Goal: Navigation & Orientation: Find specific page/section

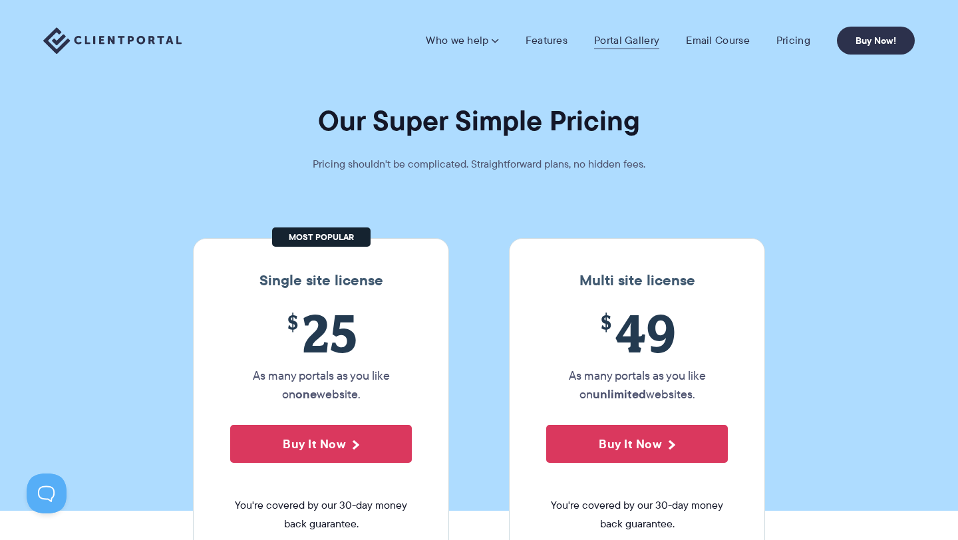
click at [623, 37] on link "Portal Gallery" at bounding box center [626, 40] width 65 height 13
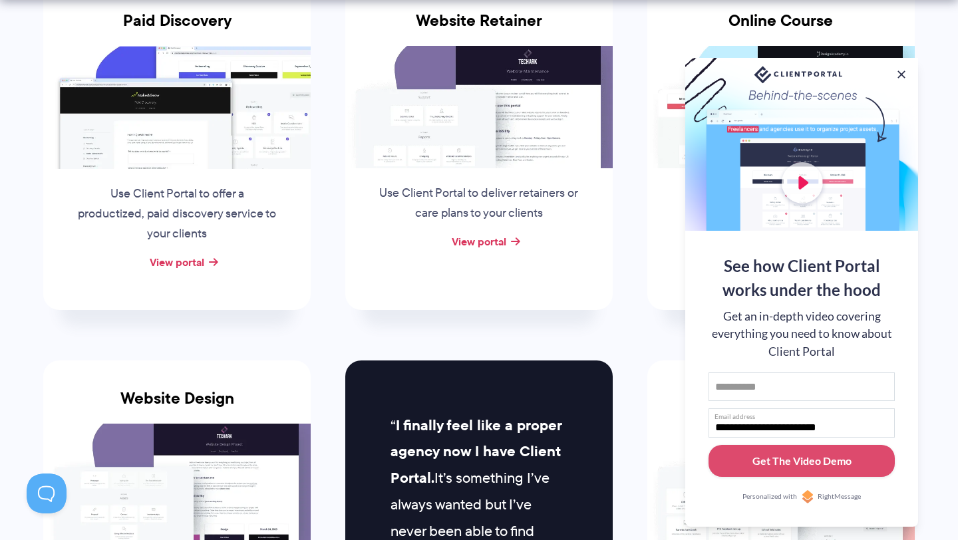
scroll to position [332, 0]
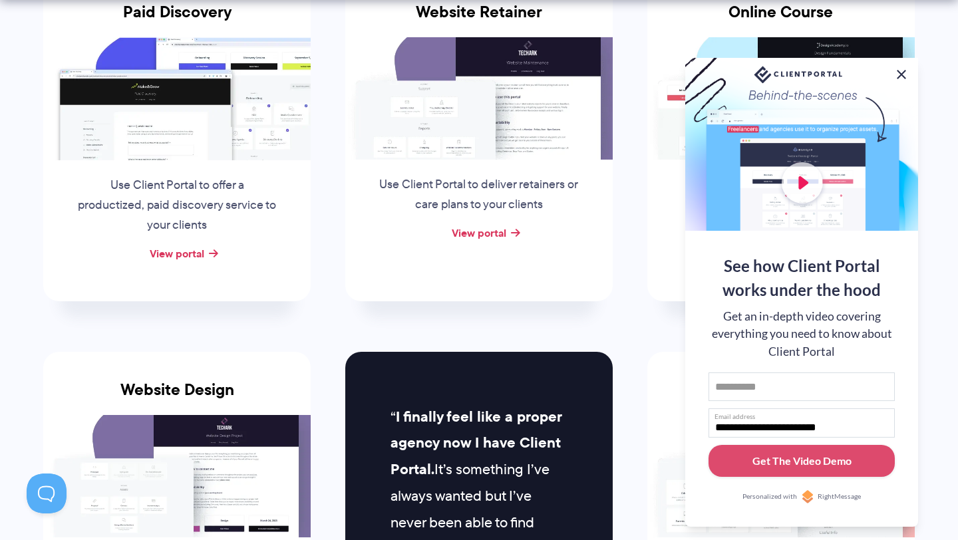
click at [902, 73] on button at bounding box center [901, 75] width 16 height 16
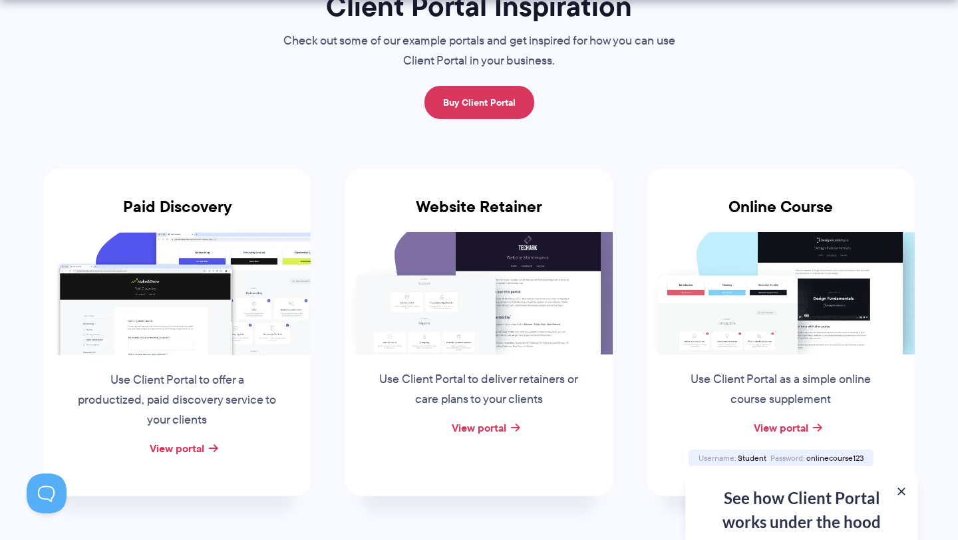
scroll to position [140, 0]
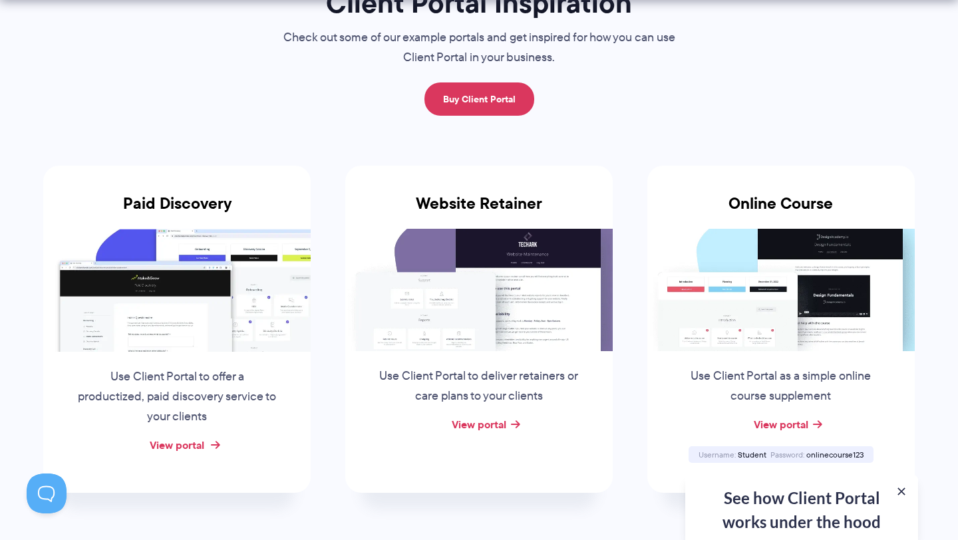
click at [168, 445] on link "View portal" at bounding box center [177, 445] width 55 height 16
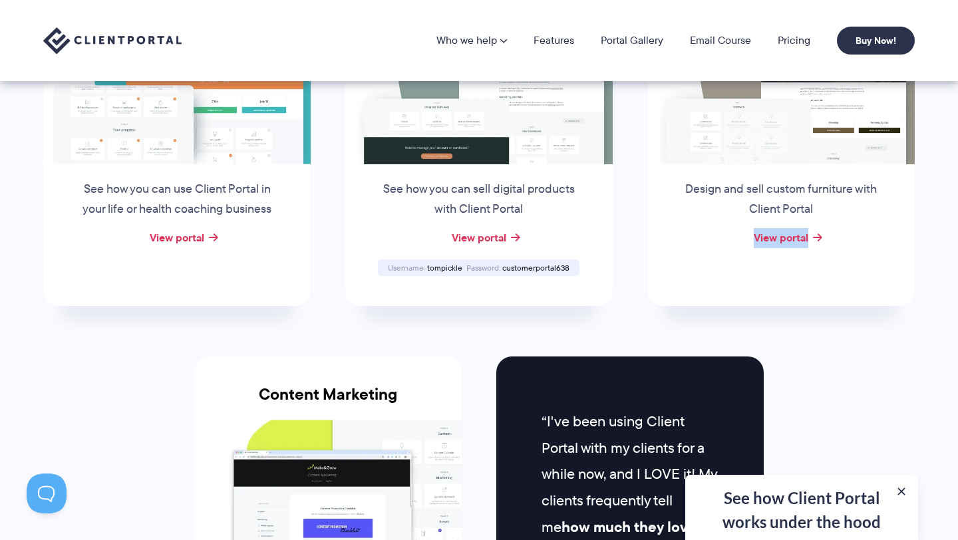
scroll to position [1031, 0]
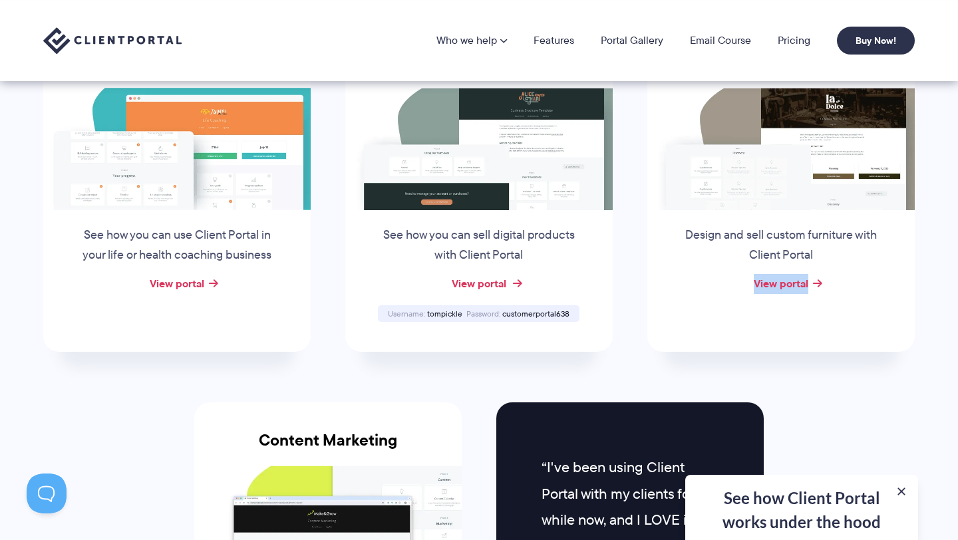
click at [476, 286] on link "View portal" at bounding box center [479, 283] width 55 height 16
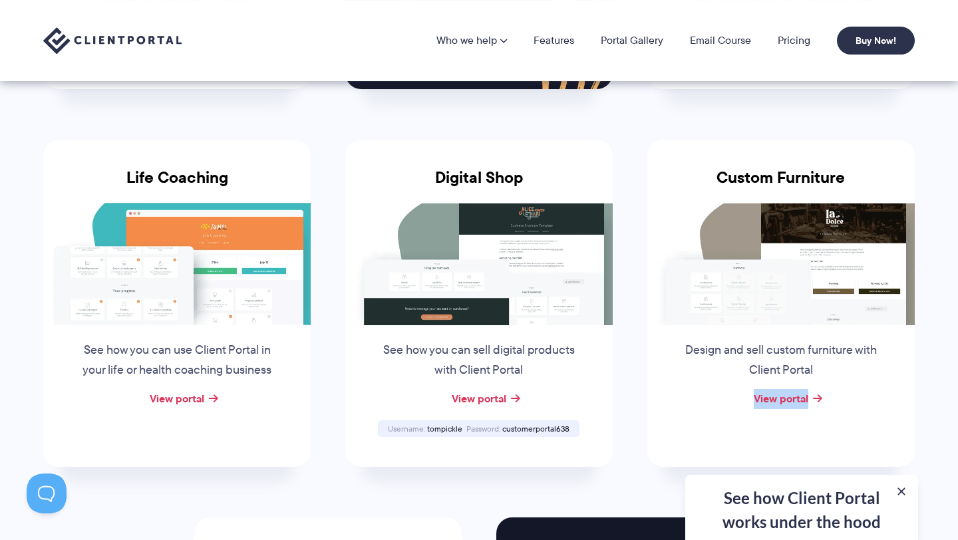
scroll to position [914, 0]
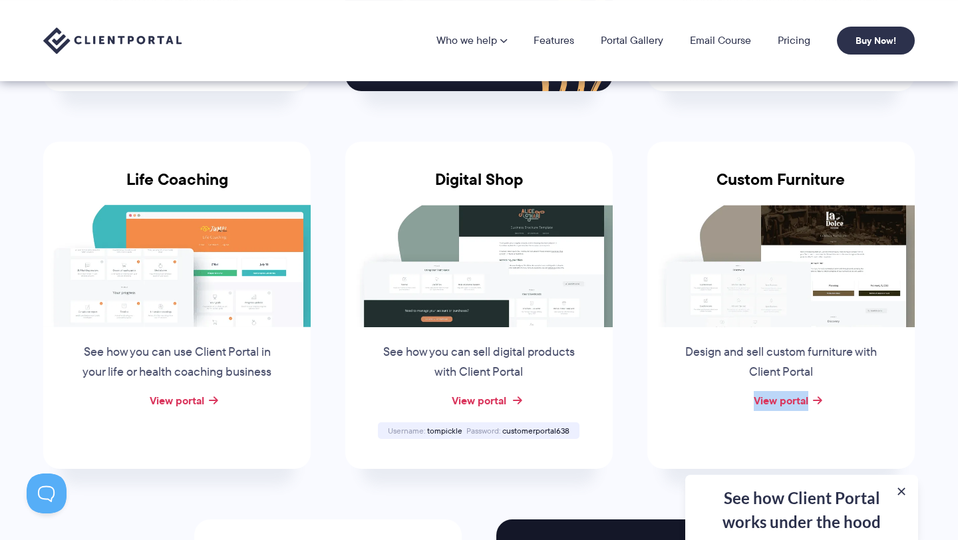
click at [478, 398] on link "View portal" at bounding box center [479, 400] width 55 height 16
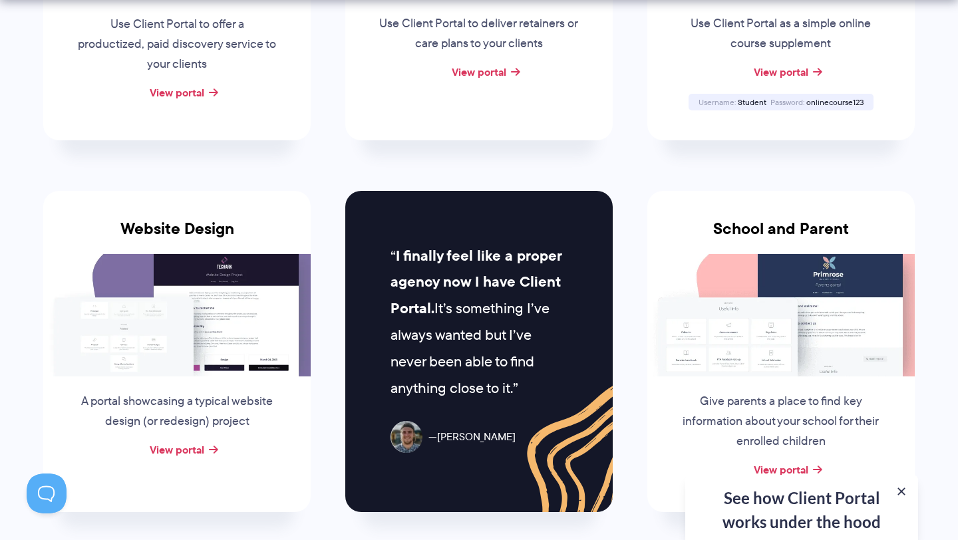
scroll to position [502, 0]
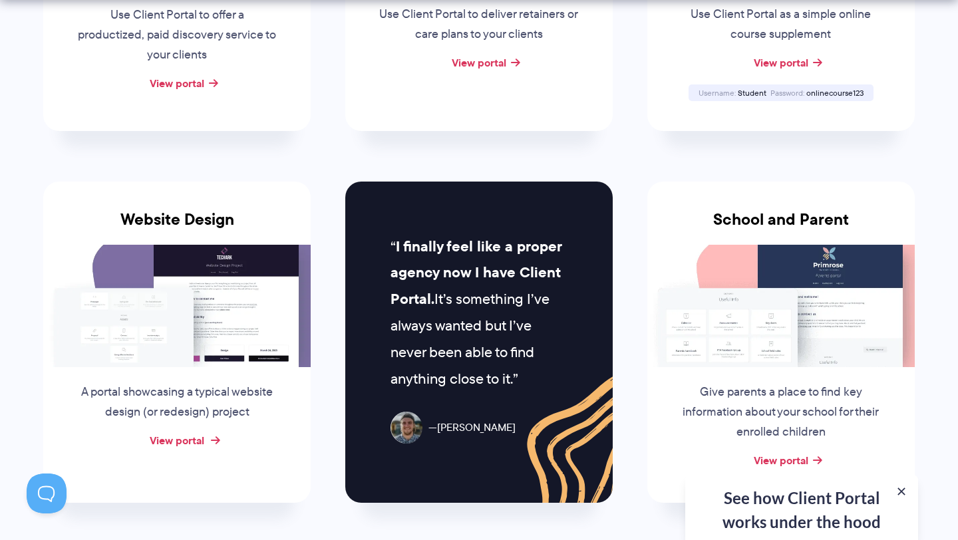
click at [170, 444] on link "View portal" at bounding box center [177, 440] width 55 height 16
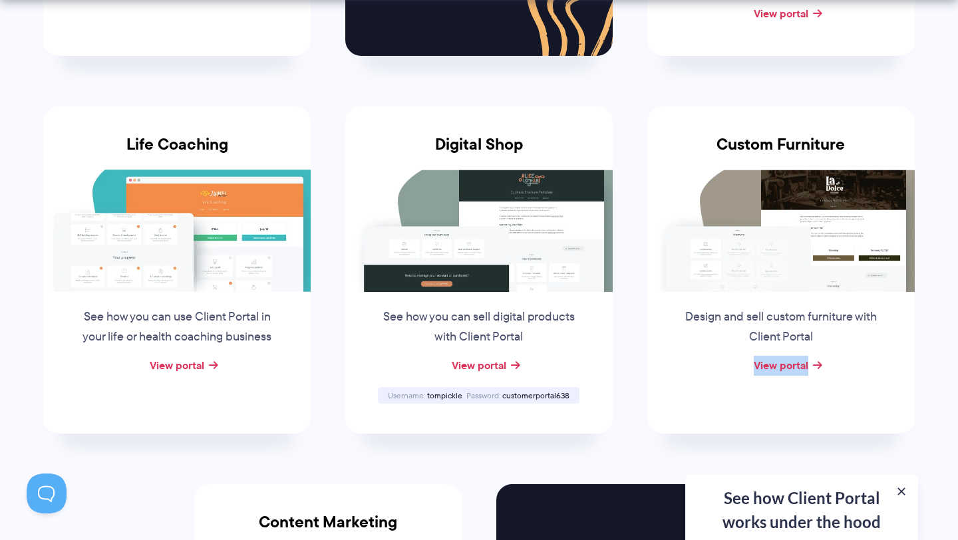
scroll to position [951, 0]
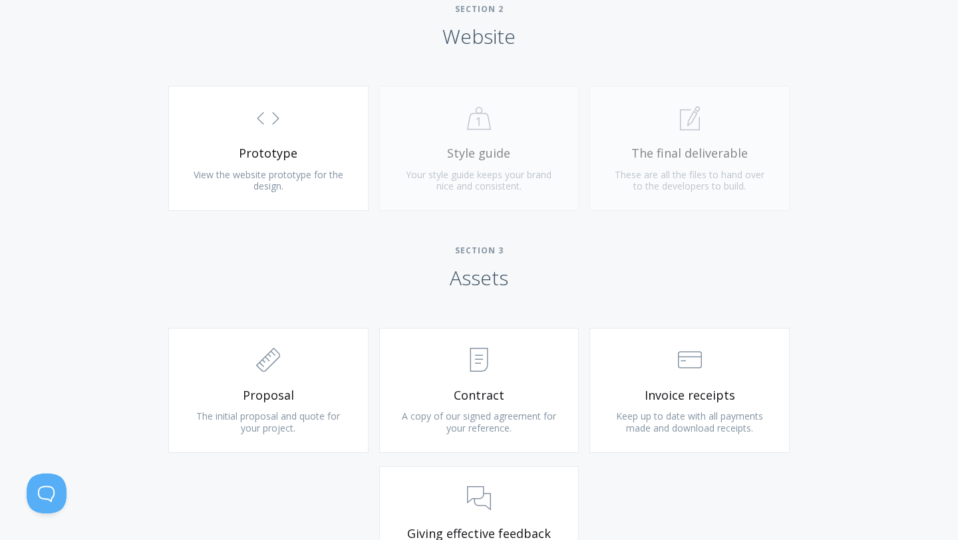
scroll to position [1183, 0]
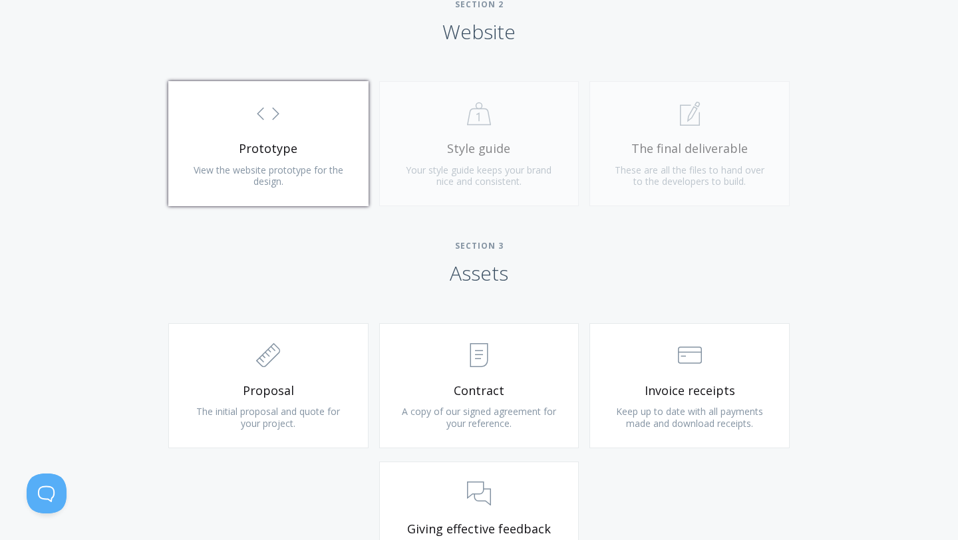
click at [269, 138] on link ".st0{fill:none;stroke:#000000;stroke-width:2;stroke-miterlimit:10;} Untitled-16…" at bounding box center [268, 143] width 200 height 125
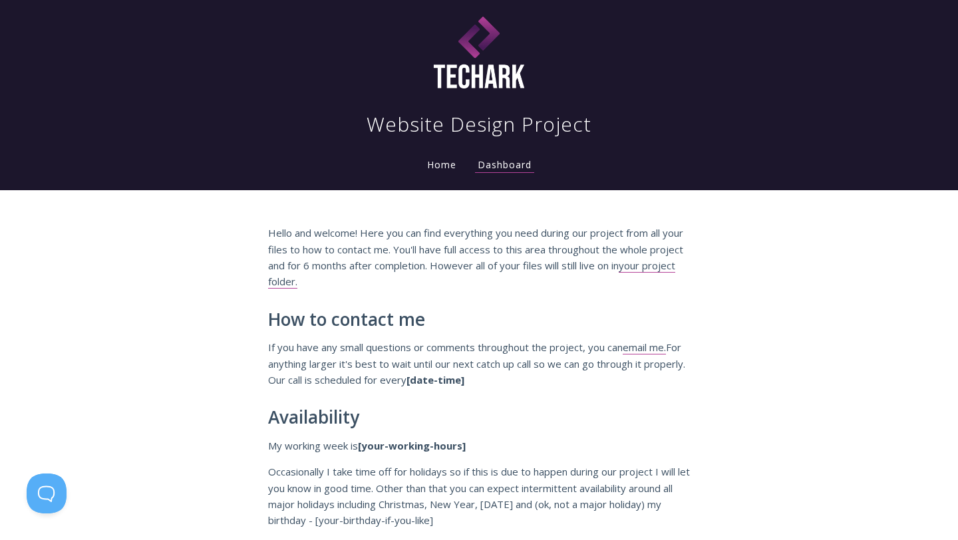
scroll to position [0, 0]
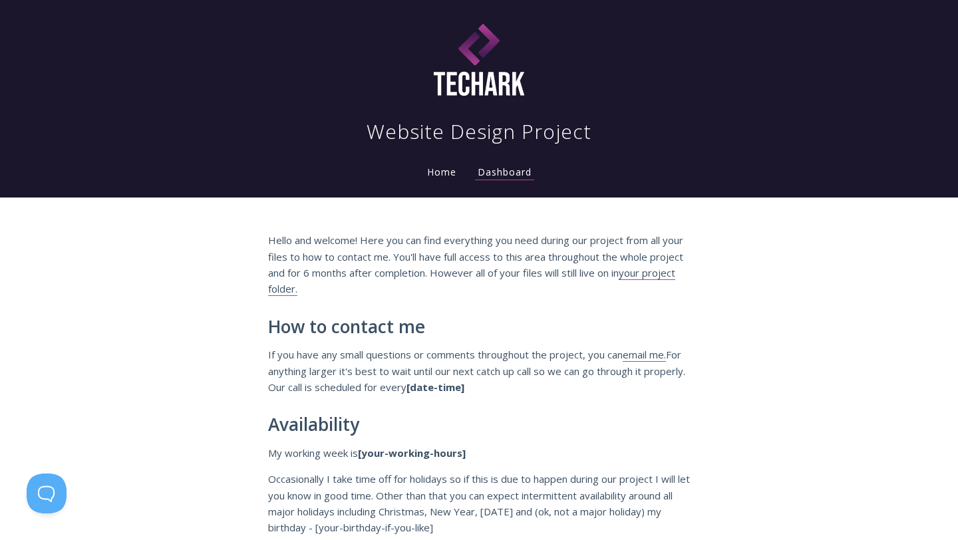
click at [434, 172] on link "Home" at bounding box center [441, 172] width 35 height 13
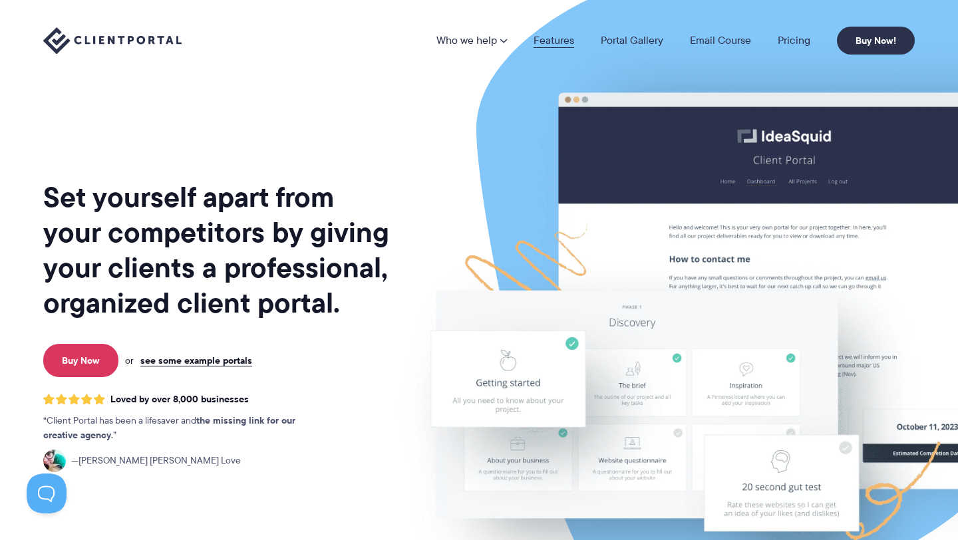
click at [562, 45] on link "Features" at bounding box center [554, 40] width 41 height 11
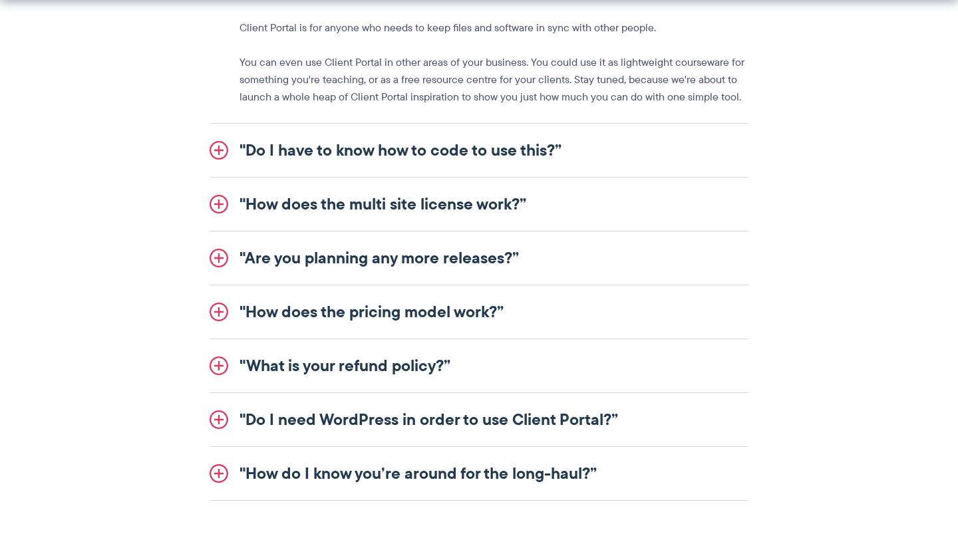
scroll to position [1690, 0]
